Goal: Information Seeking & Learning: Learn about a topic

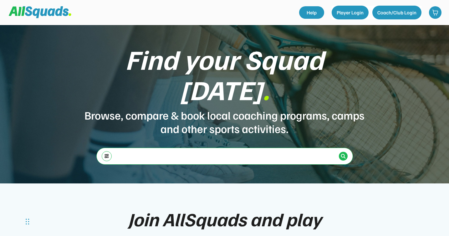
click at [170, 149] on input "input" at bounding box center [225, 155] width 222 height 13
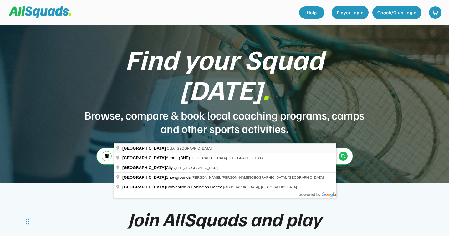
type input "**********"
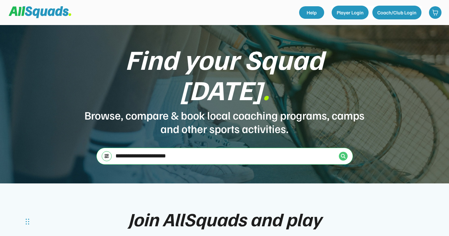
click at [344, 154] on img at bounding box center [342, 156] width 5 height 5
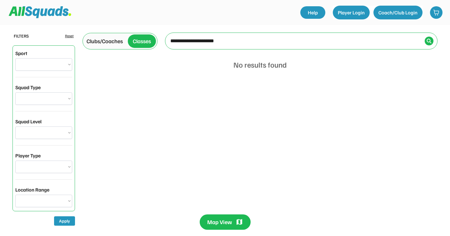
click at [193, 42] on input "input" at bounding box center [295, 40] width 253 height 13
type input "**********"
click at [428, 43] on img at bounding box center [429, 40] width 5 height 5
click at [219, 42] on input "input" at bounding box center [295, 40] width 253 height 13
click at [429, 40] on img at bounding box center [429, 40] width 5 height 5
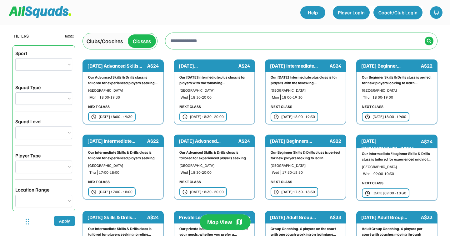
drag, startPoint x: 139, startPoint y: 91, endPoint x: 89, endPoint y: 92, distance: 50.0
click at [89, 92] on div "[GEOGRAPHIC_DATA]" at bounding box center [123, 91] width 70 height 6
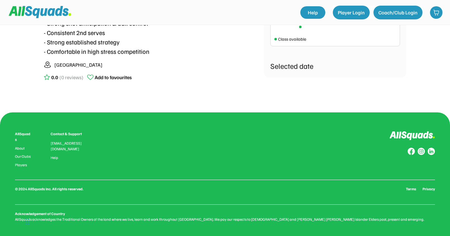
scroll to position [252, 0]
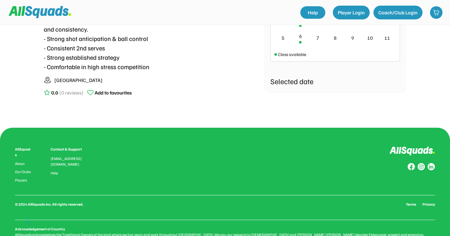
drag, startPoint x: 55, startPoint y: 90, endPoint x: 107, endPoint y: 91, distance: 51.9
click at [107, 91] on div "About this class Our Advanced Skills & Drills class is tailored for experienced…" at bounding box center [154, 44] width 220 height 123
copy div "Palm Beach Queensland"
click at [175, 135] on div "Tennis on 11th Tennis 0.0 (0 reviews) Add to favourites TENNIS Advanced Monday …" at bounding box center [225, 2] width 450 height 508
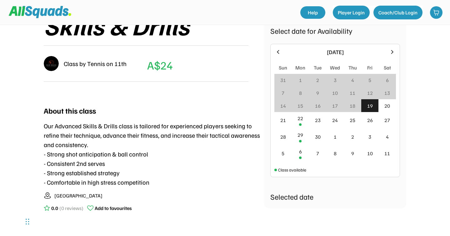
scroll to position [140, 0]
